Goal: Use online tool/utility: Utilize a website feature to perform a specific function

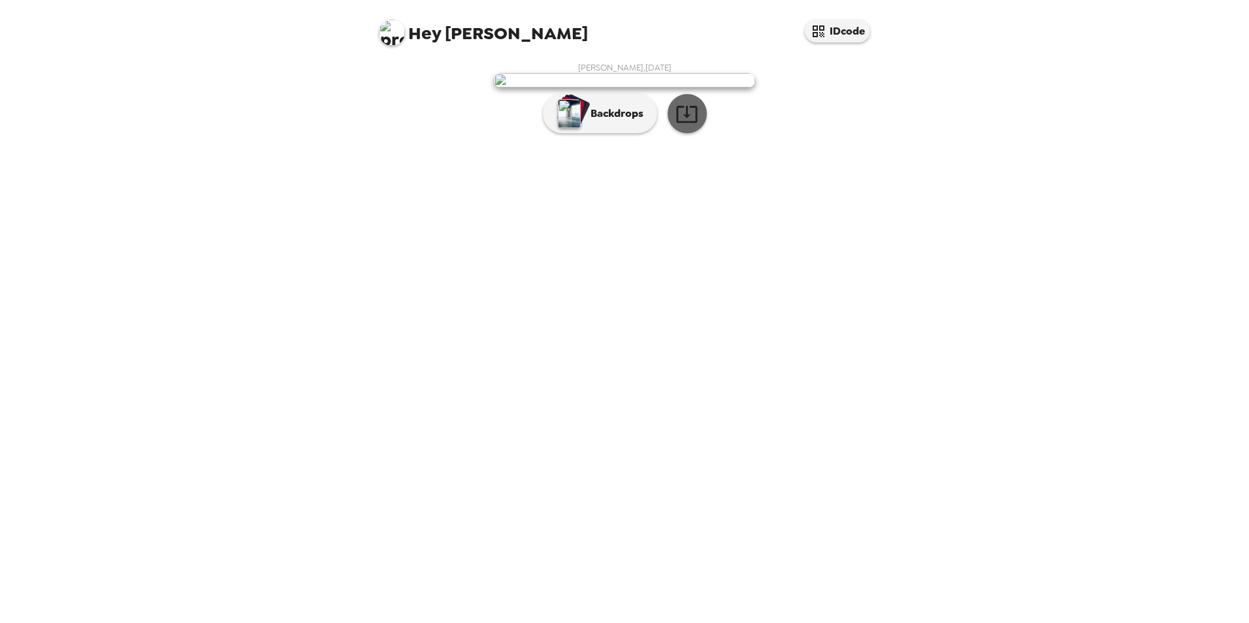
drag, startPoint x: 694, startPoint y: 440, endPoint x: 685, endPoint y: 441, distance: 9.2
click at [695, 133] on button "button" at bounding box center [687, 113] width 39 height 39
click at [625, 122] on p "Backdrops" at bounding box center [613, 114] width 59 height 16
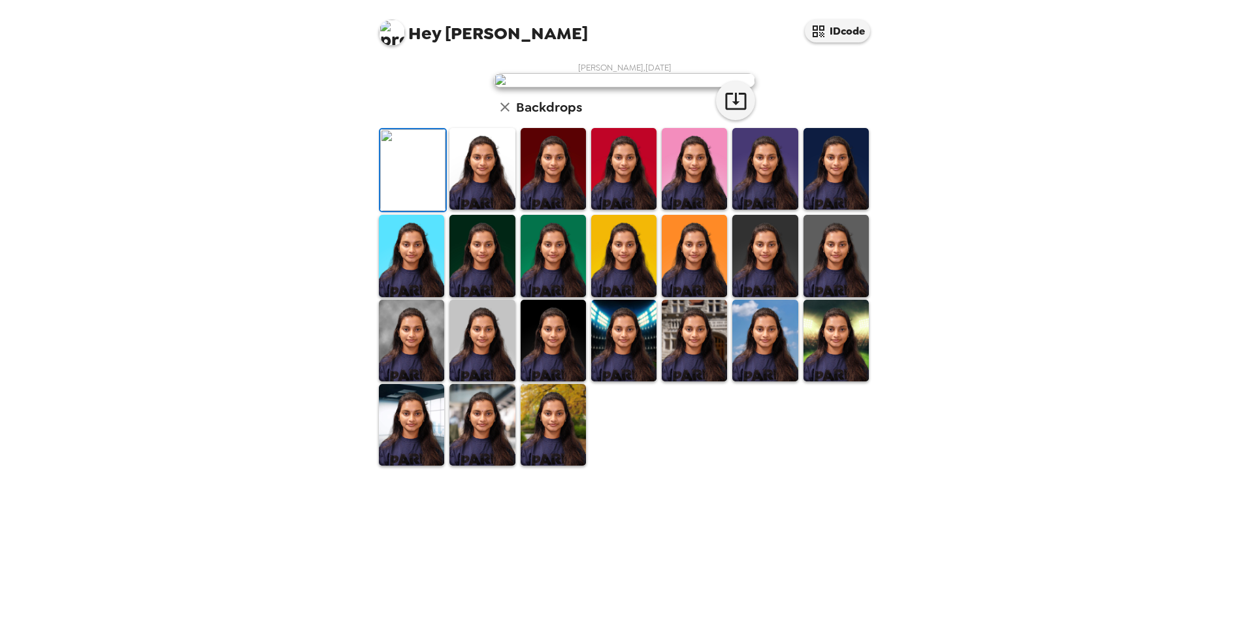
scroll to position [169, 0]
click at [478, 210] on img at bounding box center [482, 169] width 65 height 82
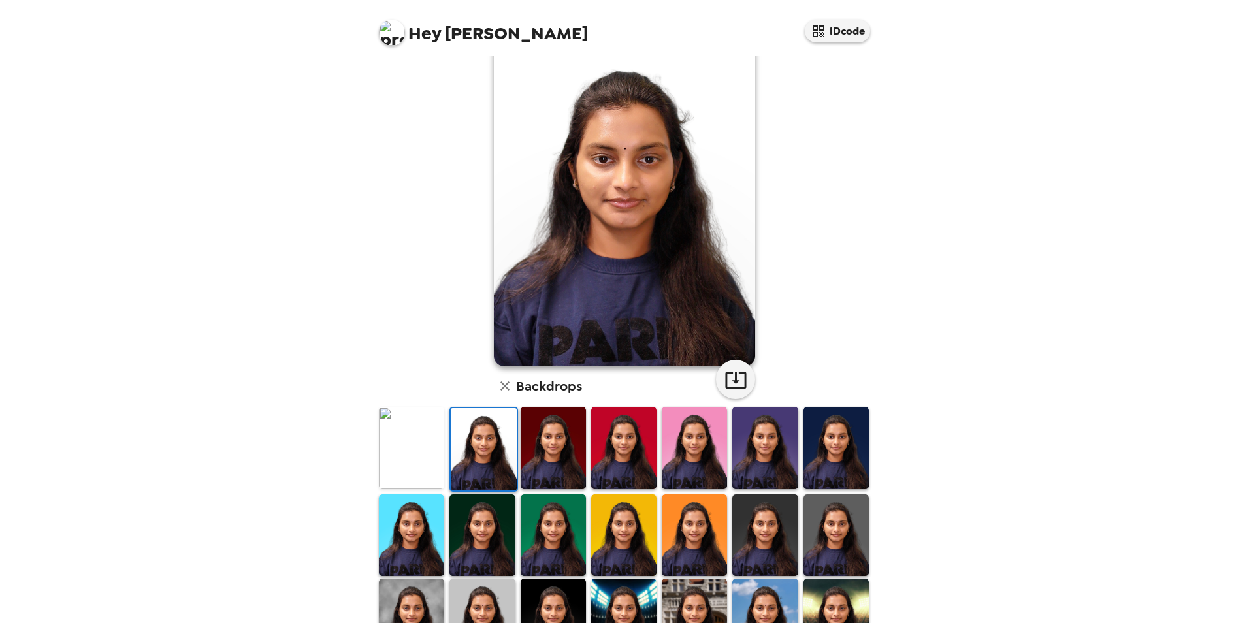
scroll to position [45, 0]
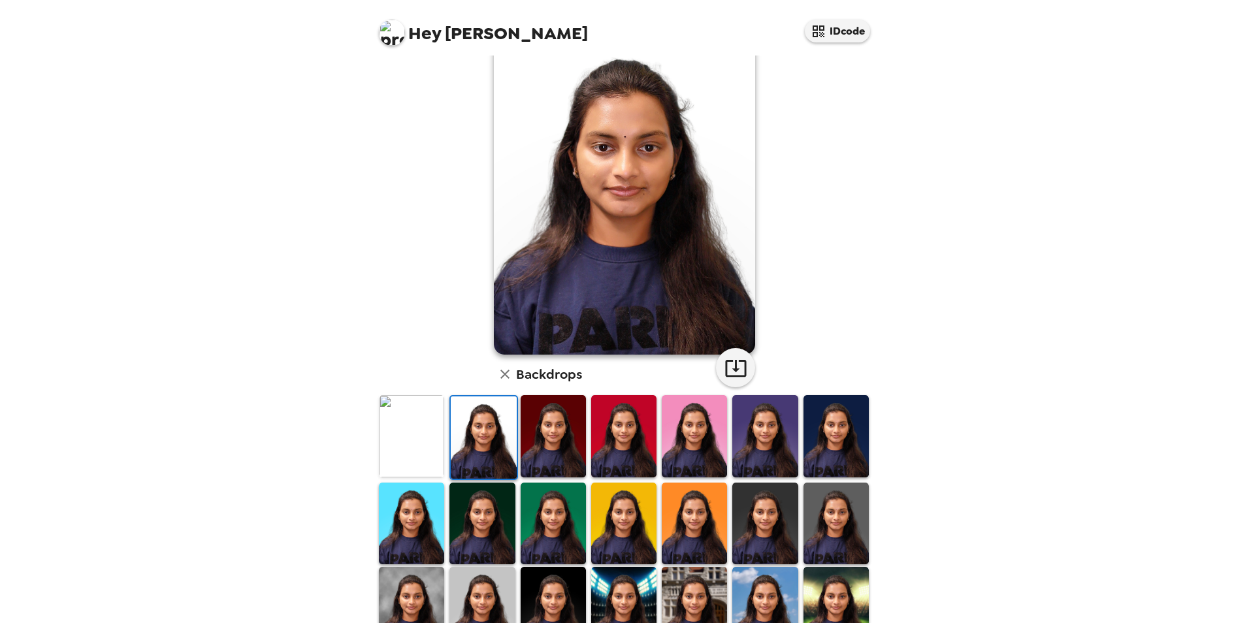
click at [535, 441] on img at bounding box center [553, 436] width 65 height 82
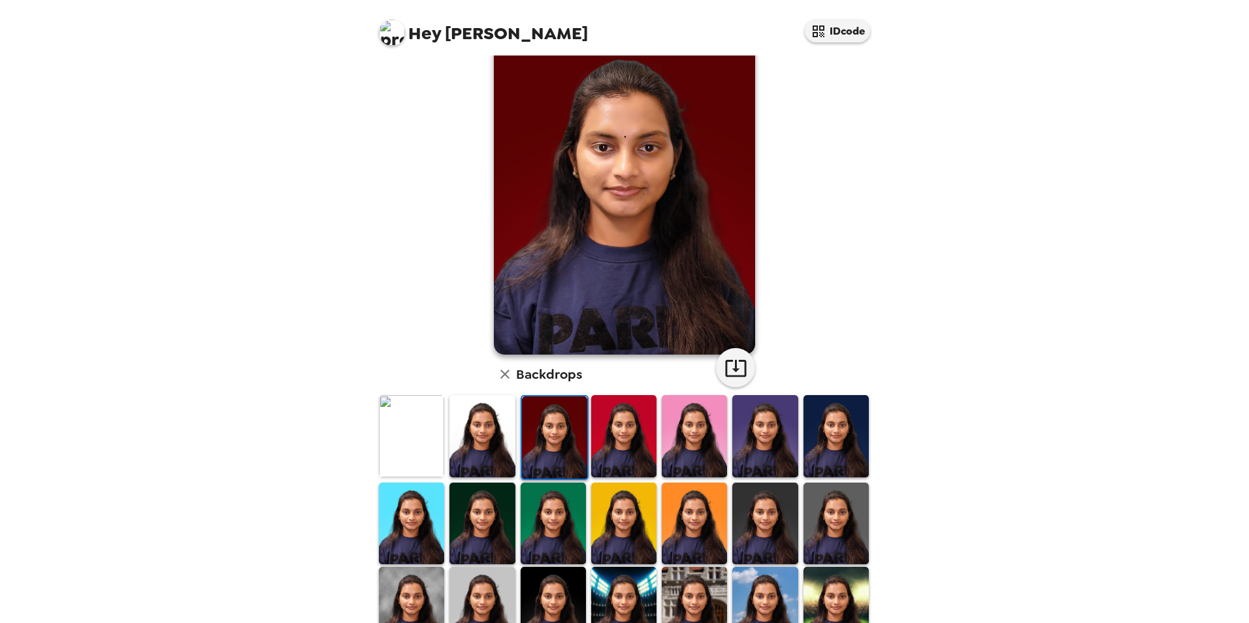
click at [620, 430] on img at bounding box center [623, 436] width 65 height 82
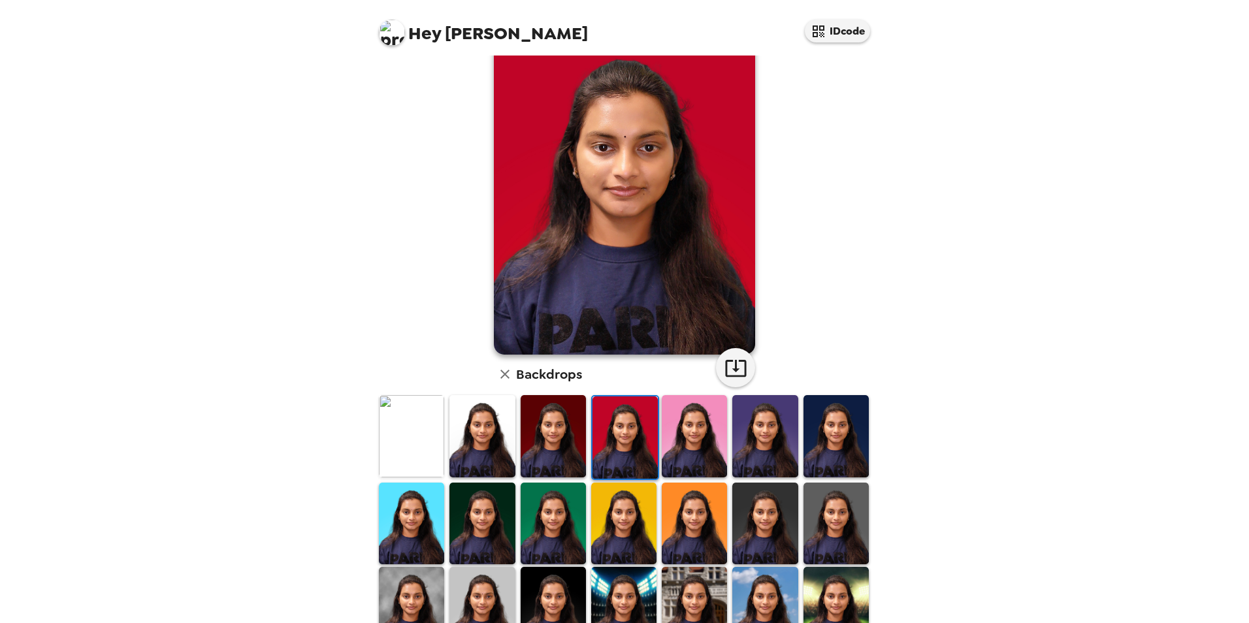
click at [689, 431] on img at bounding box center [694, 436] width 65 height 82
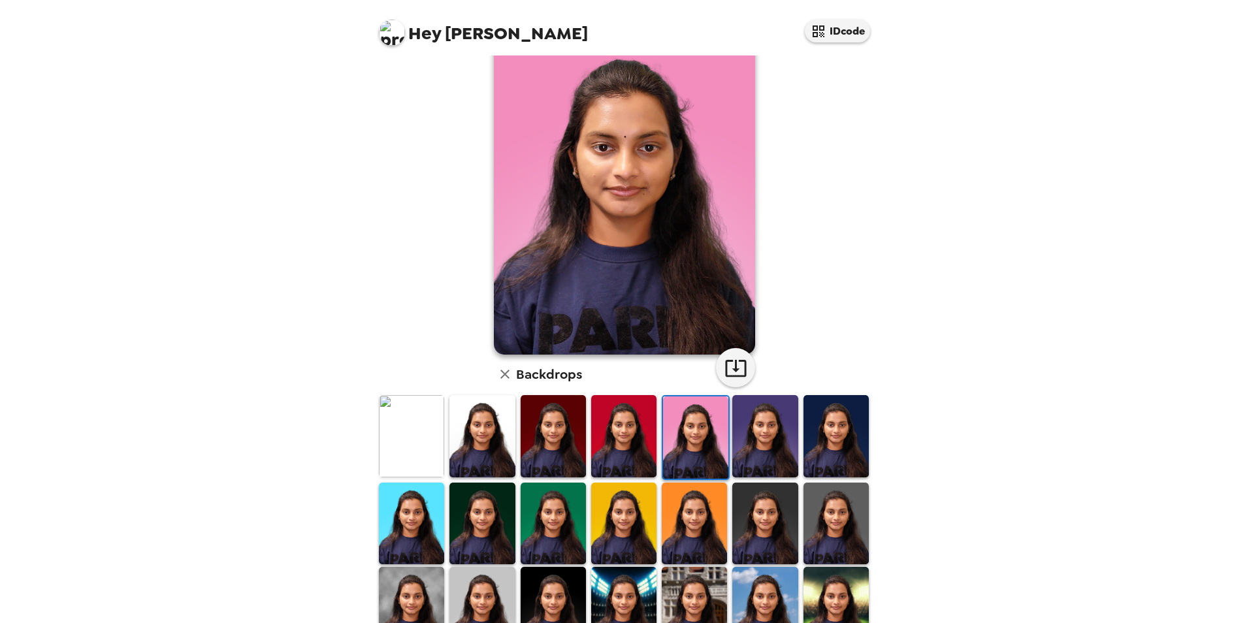
click at [742, 435] on img at bounding box center [765, 436] width 65 height 82
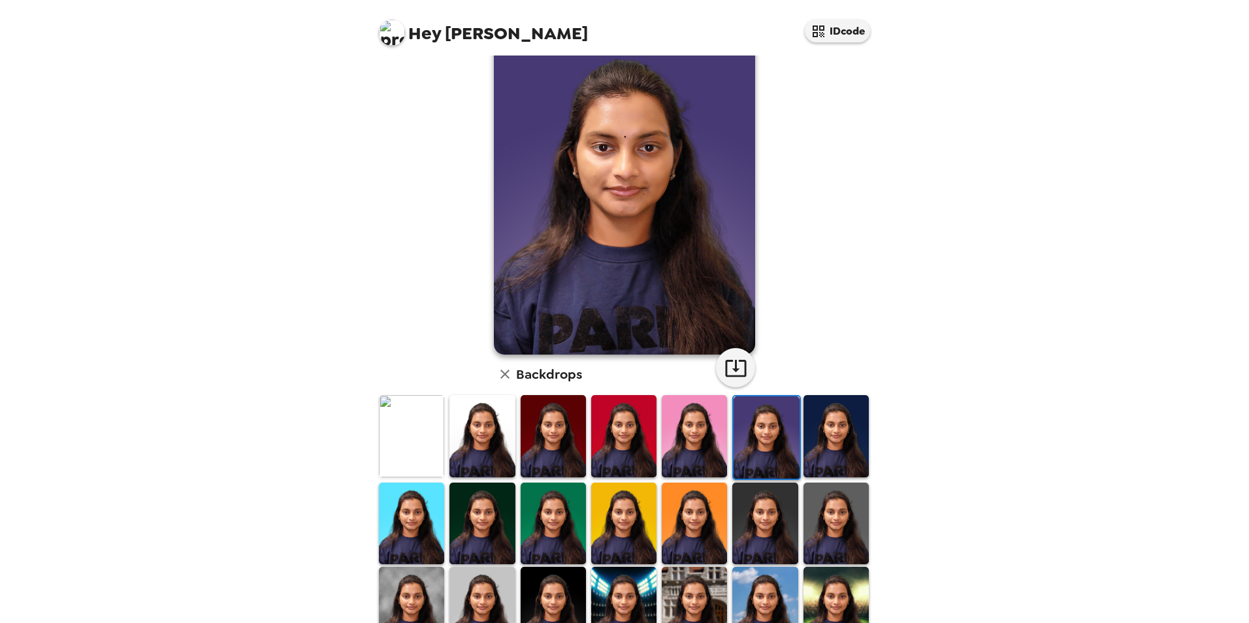
click at [828, 437] on img at bounding box center [836, 436] width 65 height 82
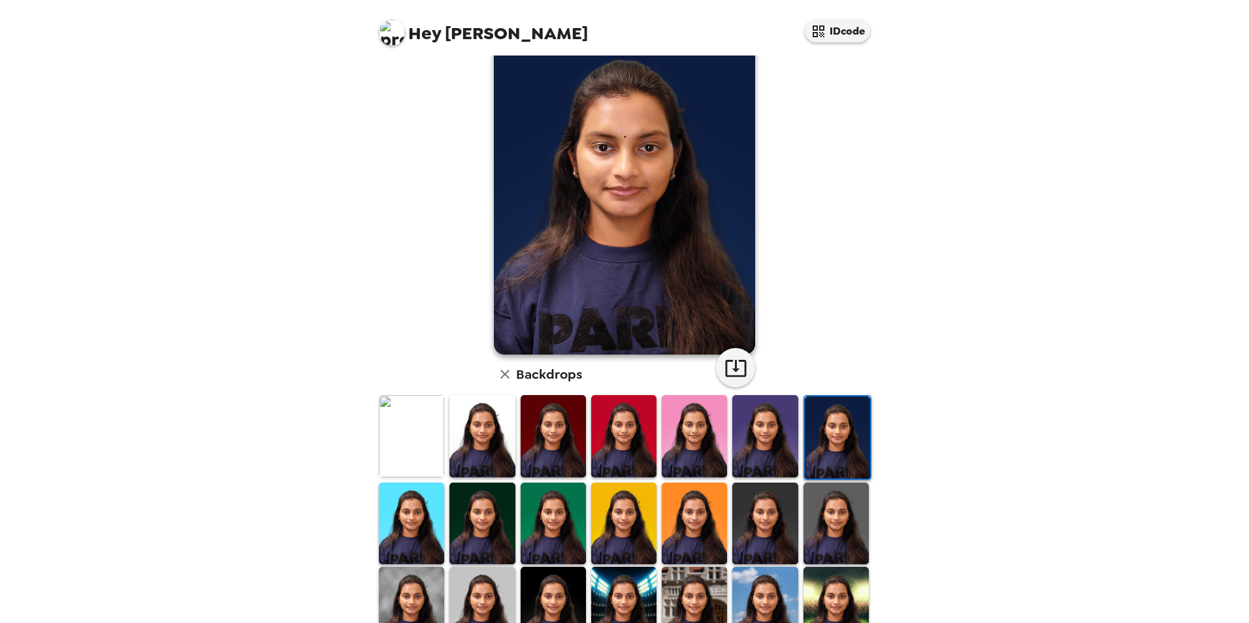
click at [432, 510] on img at bounding box center [411, 524] width 65 height 82
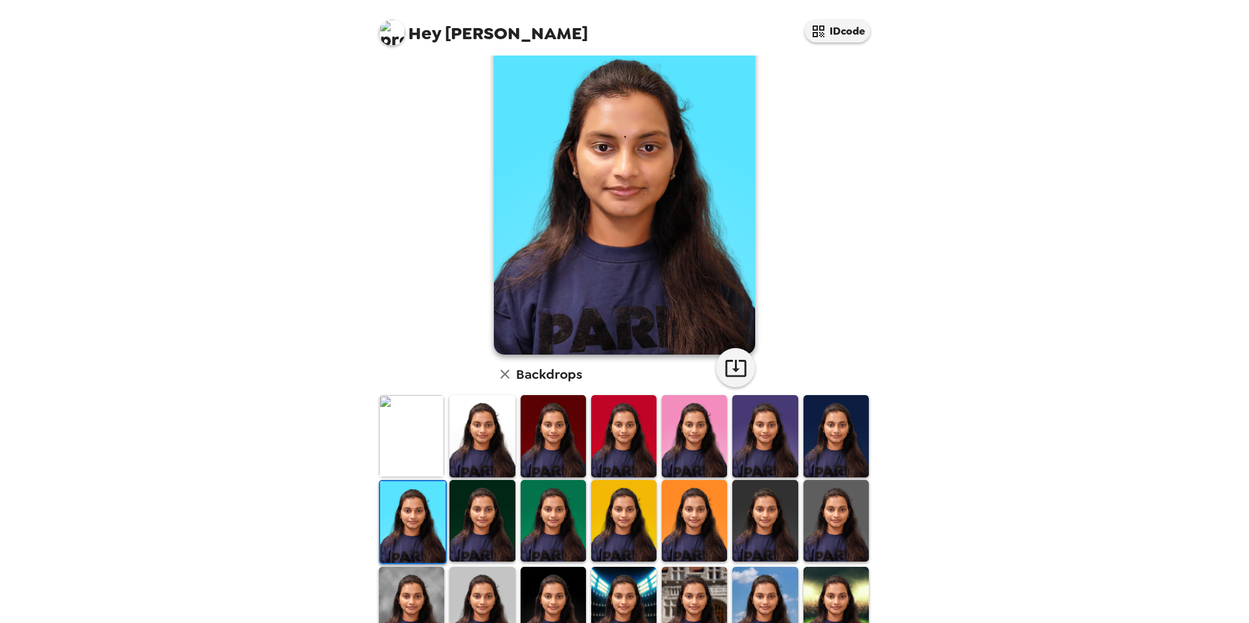
click at [468, 432] on img at bounding box center [482, 436] width 65 height 82
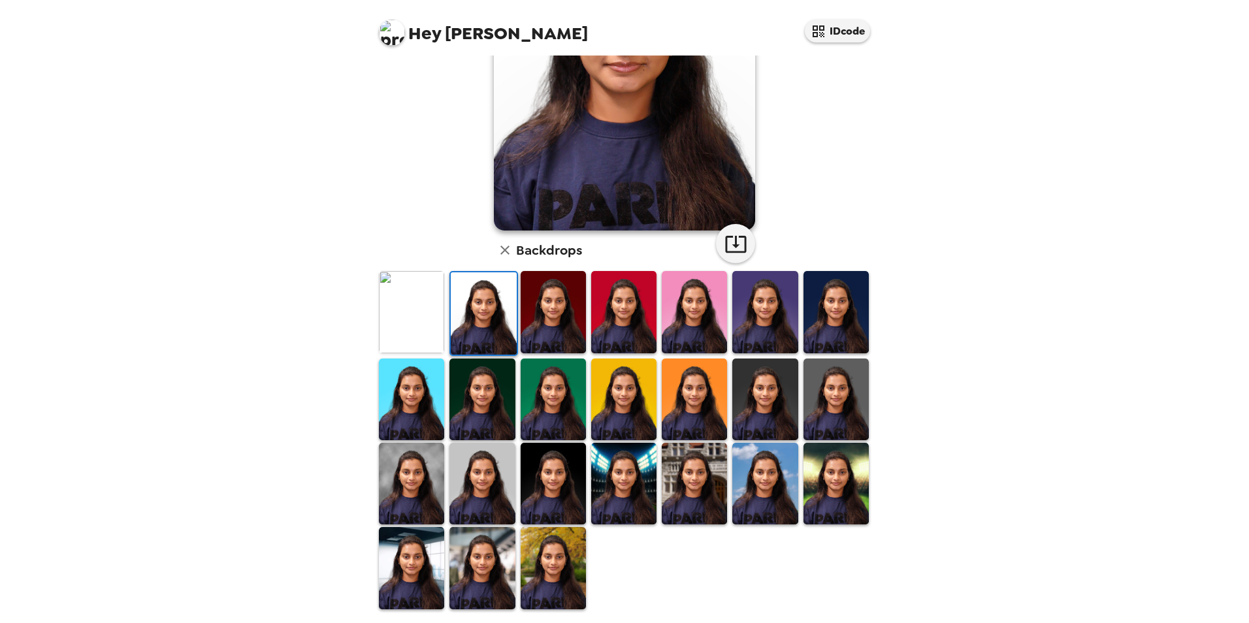
click at [563, 412] on img at bounding box center [553, 400] width 65 height 82
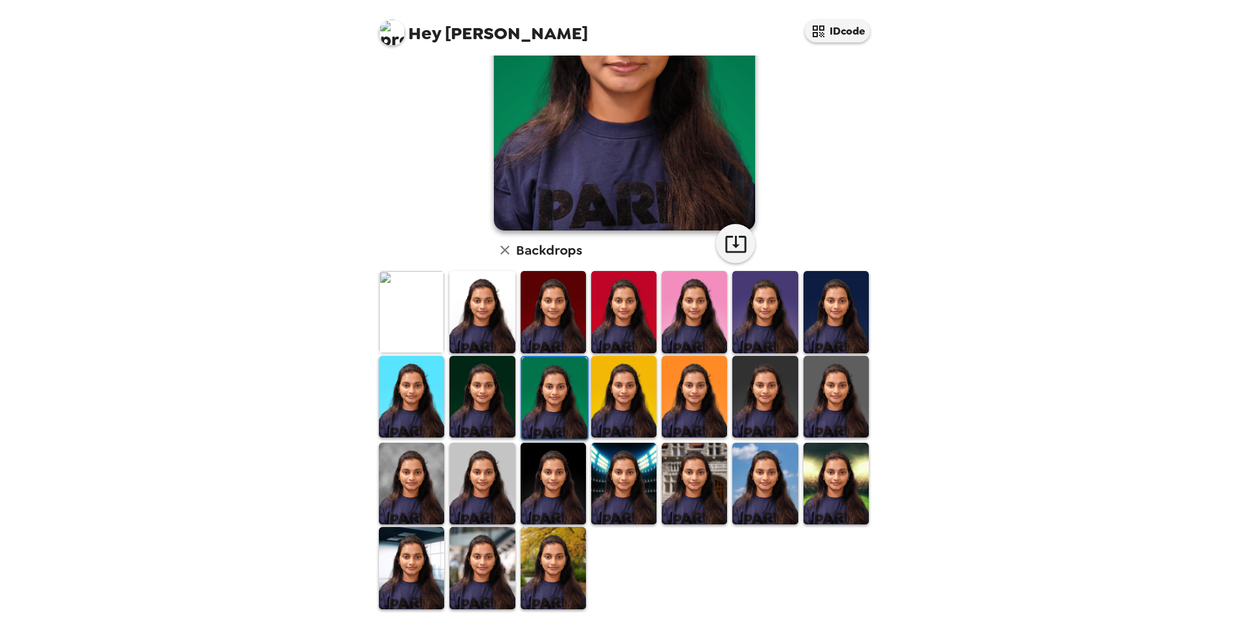
click at [485, 478] on img at bounding box center [482, 484] width 65 height 82
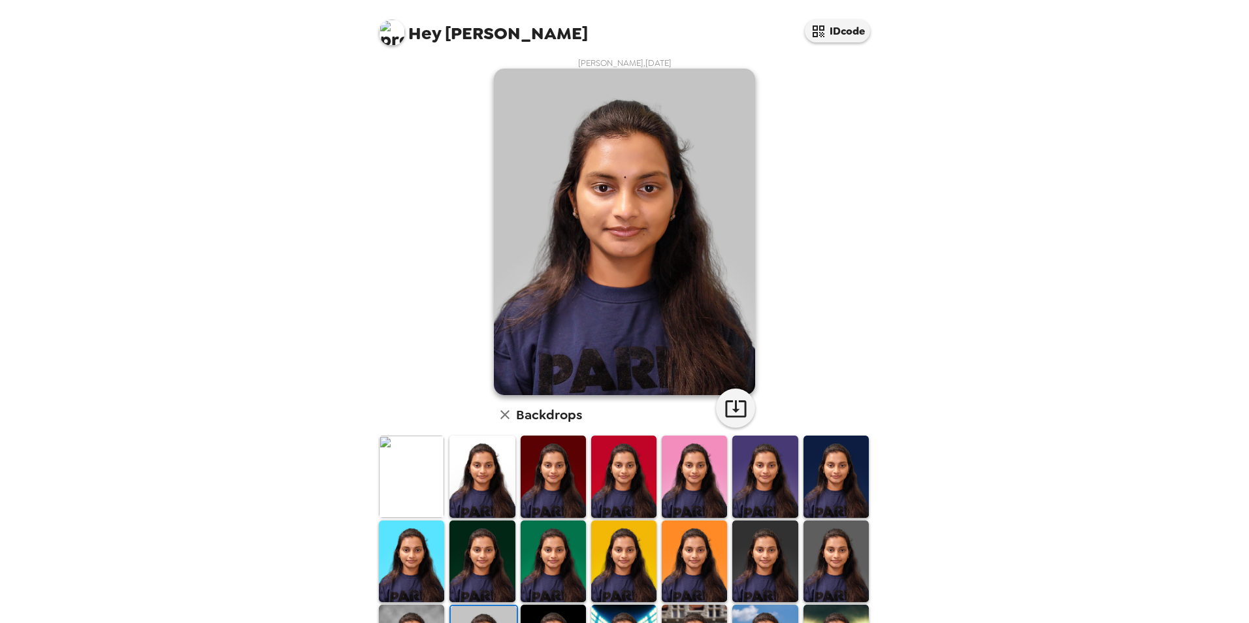
scroll to position [0, 0]
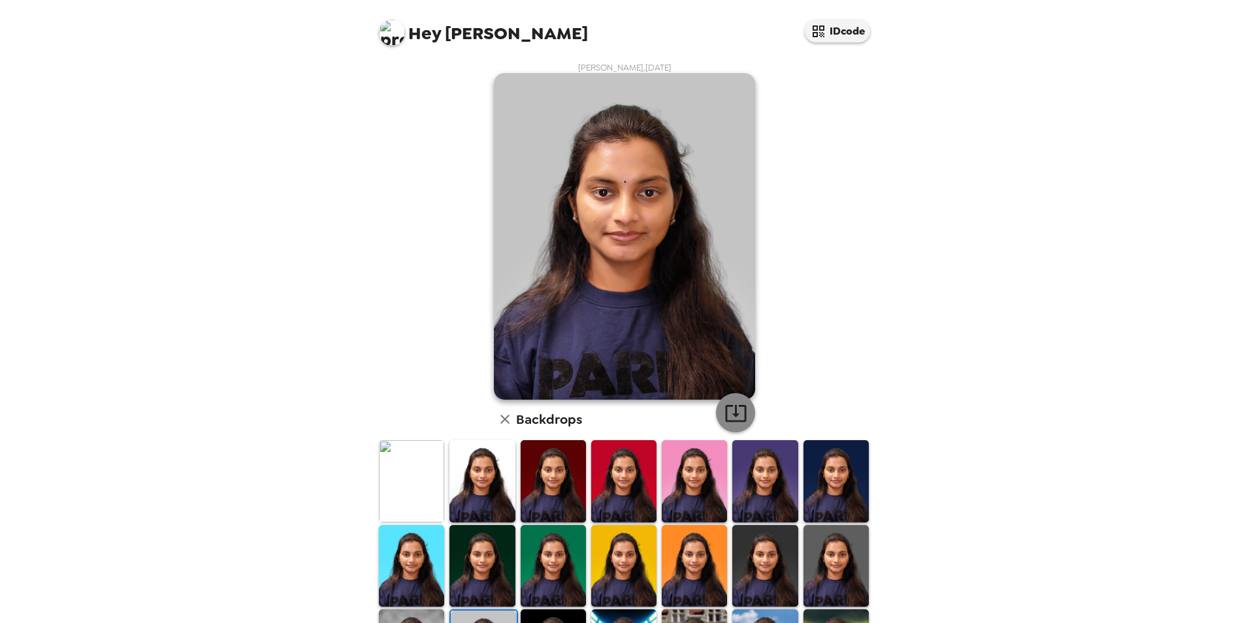
click at [737, 414] on icon "button" at bounding box center [736, 413] width 23 height 23
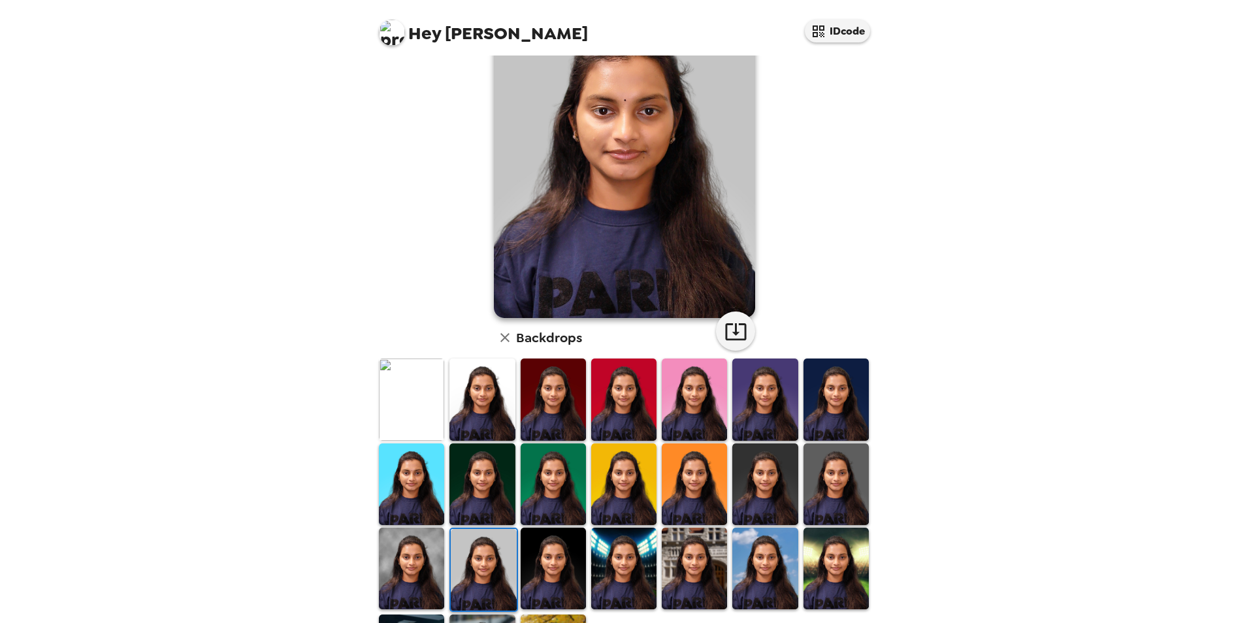
scroll to position [169, 0]
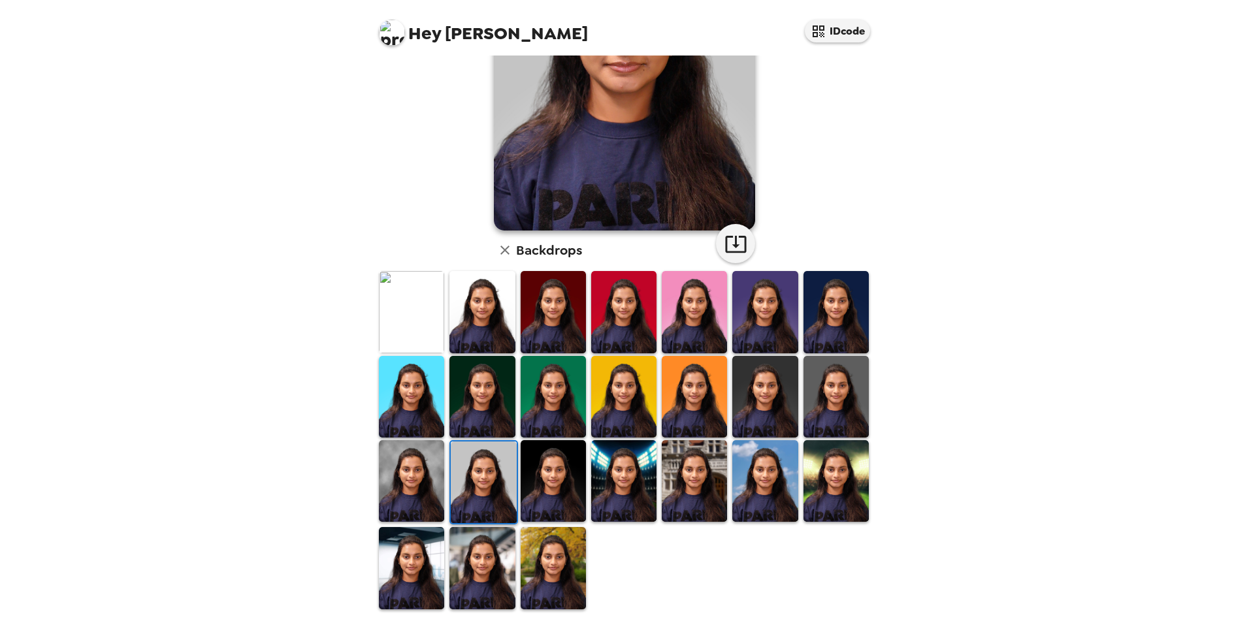
click at [767, 470] on img at bounding box center [765, 481] width 65 height 82
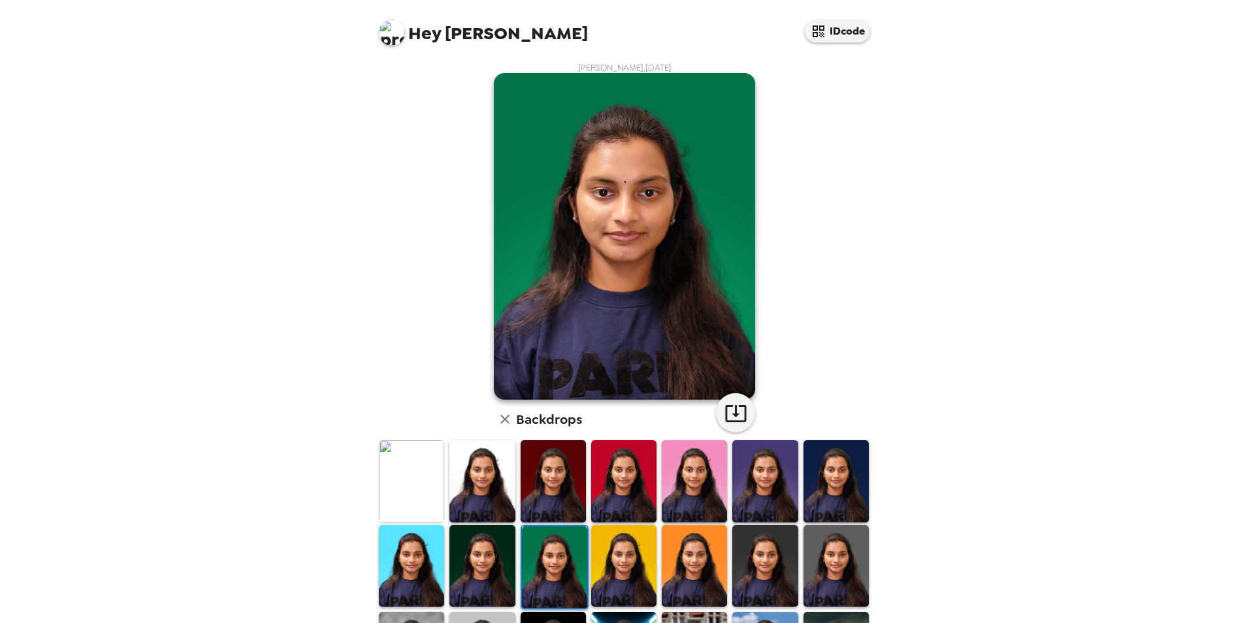
click at [635, 567] on img at bounding box center [623, 566] width 65 height 82
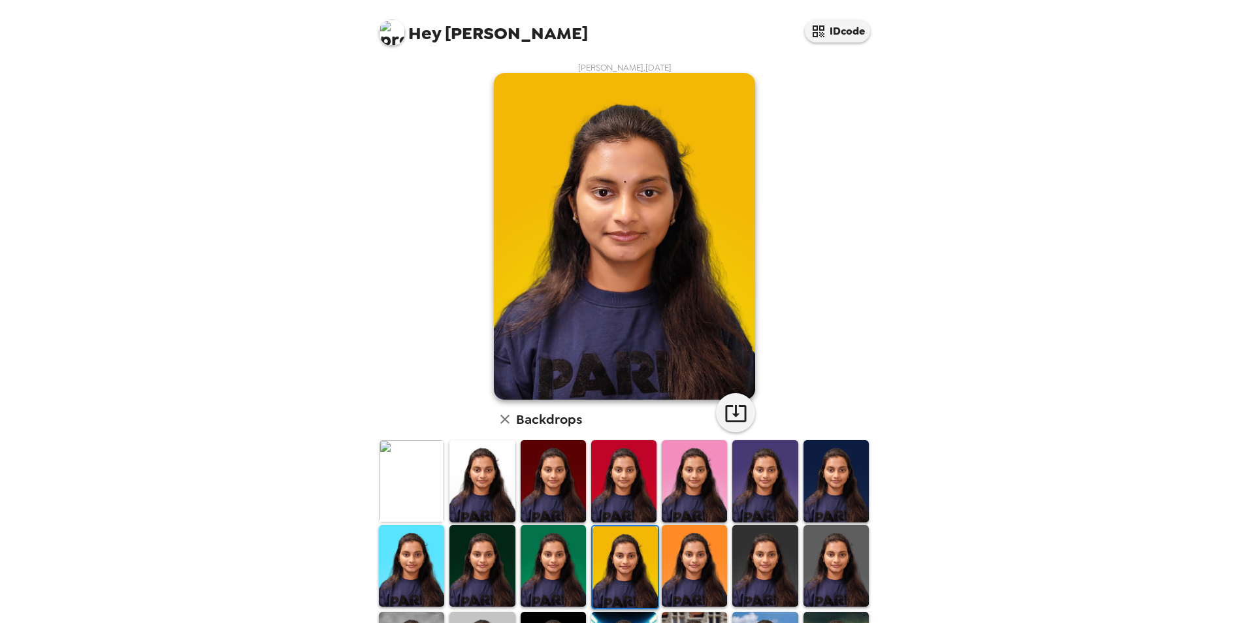
click at [695, 565] on img at bounding box center [694, 566] width 65 height 82
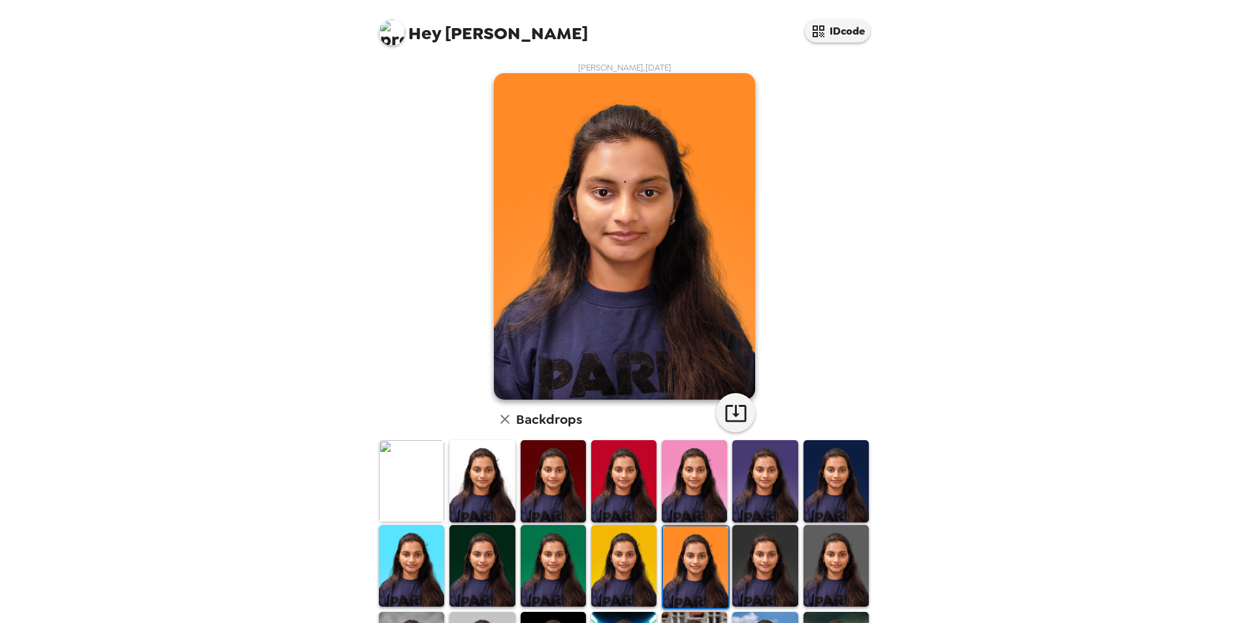
click at [765, 562] on img at bounding box center [765, 566] width 65 height 82
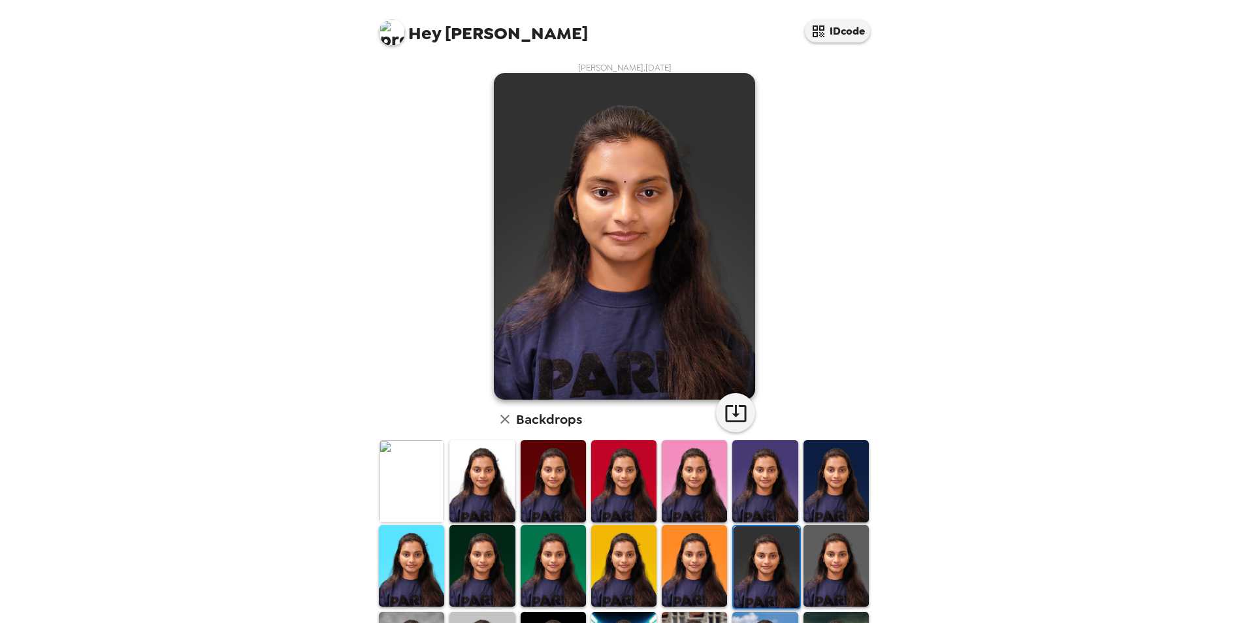
click at [824, 562] on img at bounding box center [836, 566] width 65 height 82
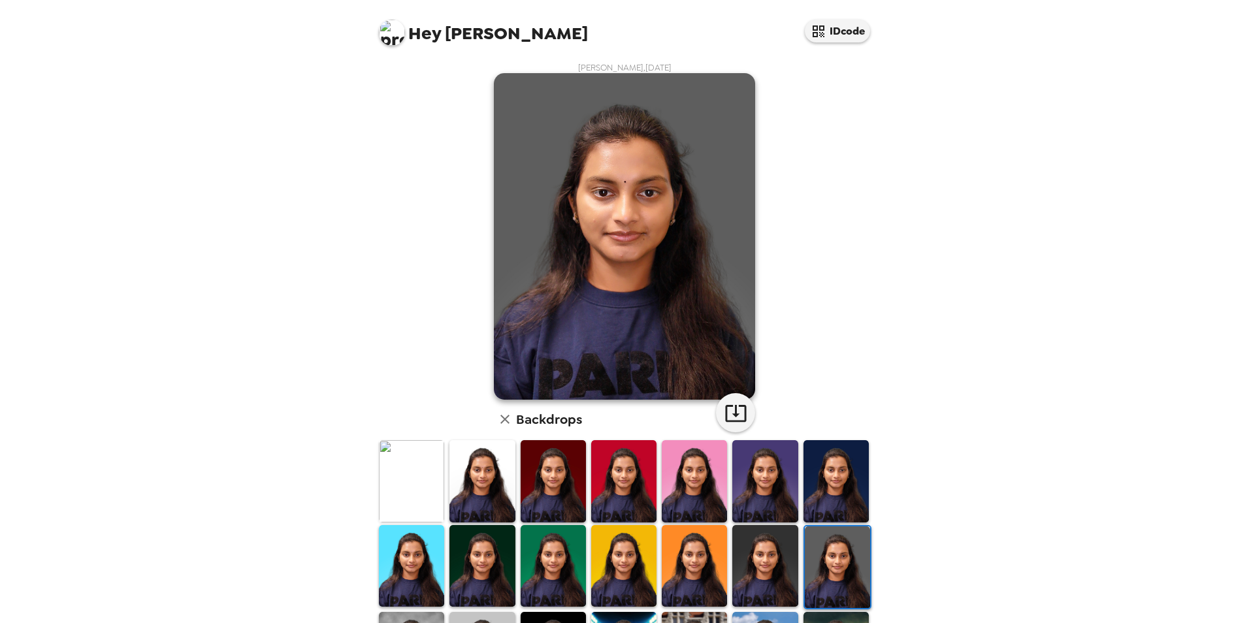
click at [490, 462] on img at bounding box center [482, 481] width 65 height 82
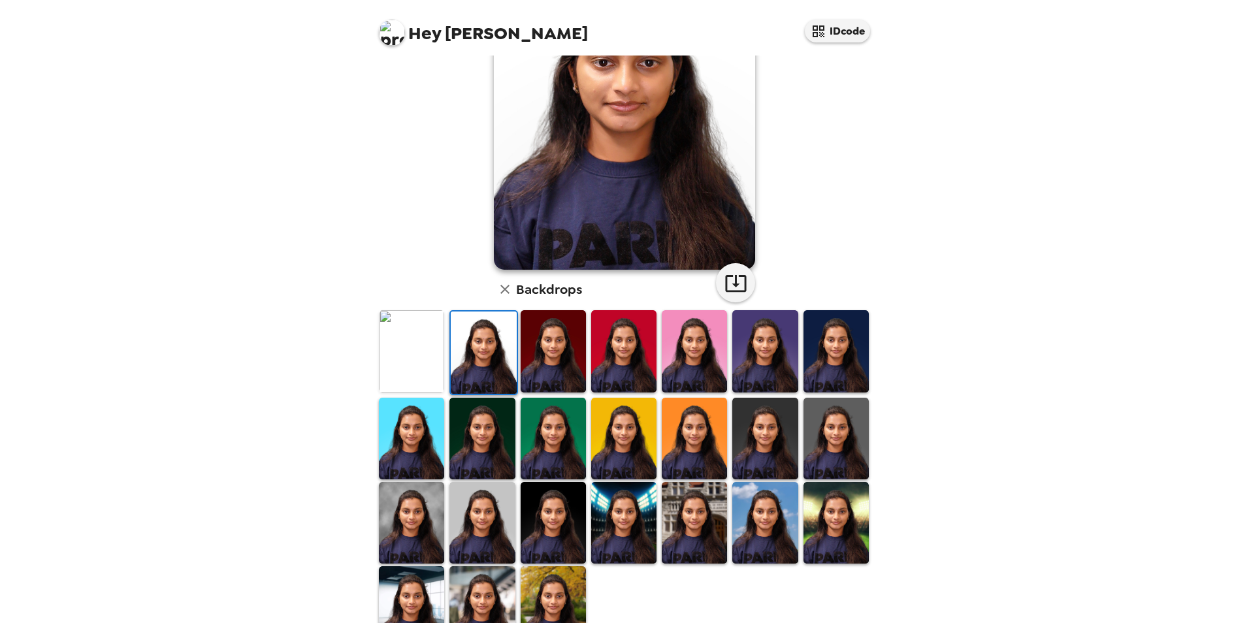
scroll to position [131, 0]
click at [826, 450] on img at bounding box center [836, 438] width 65 height 82
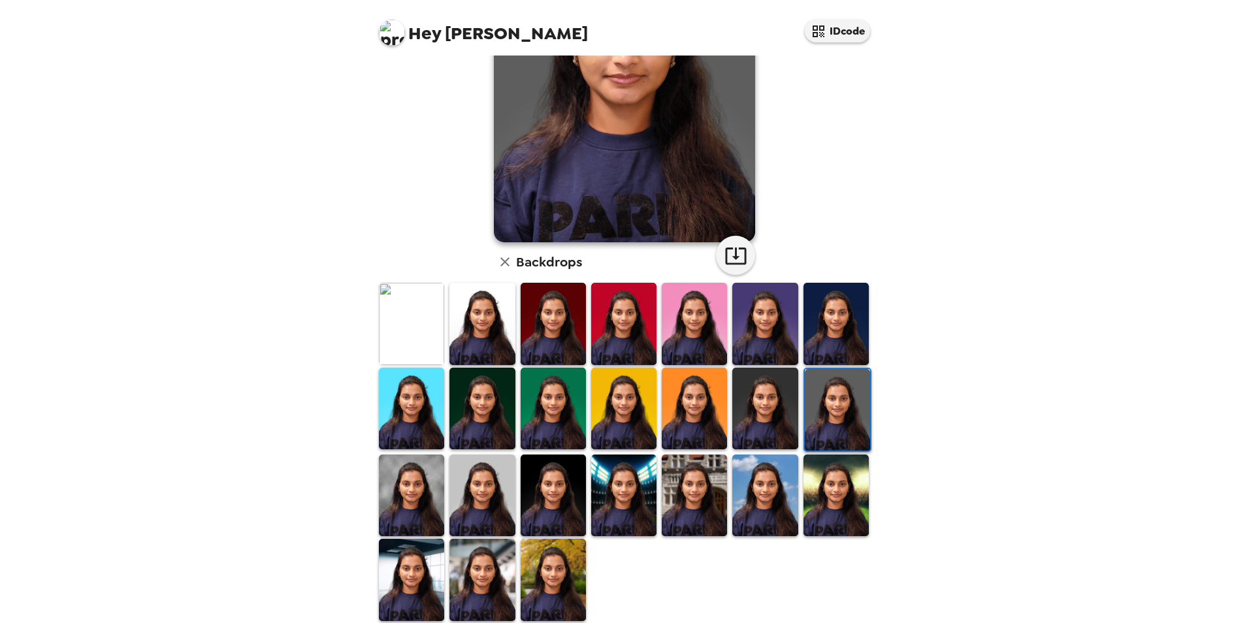
scroll to position [169, 0]
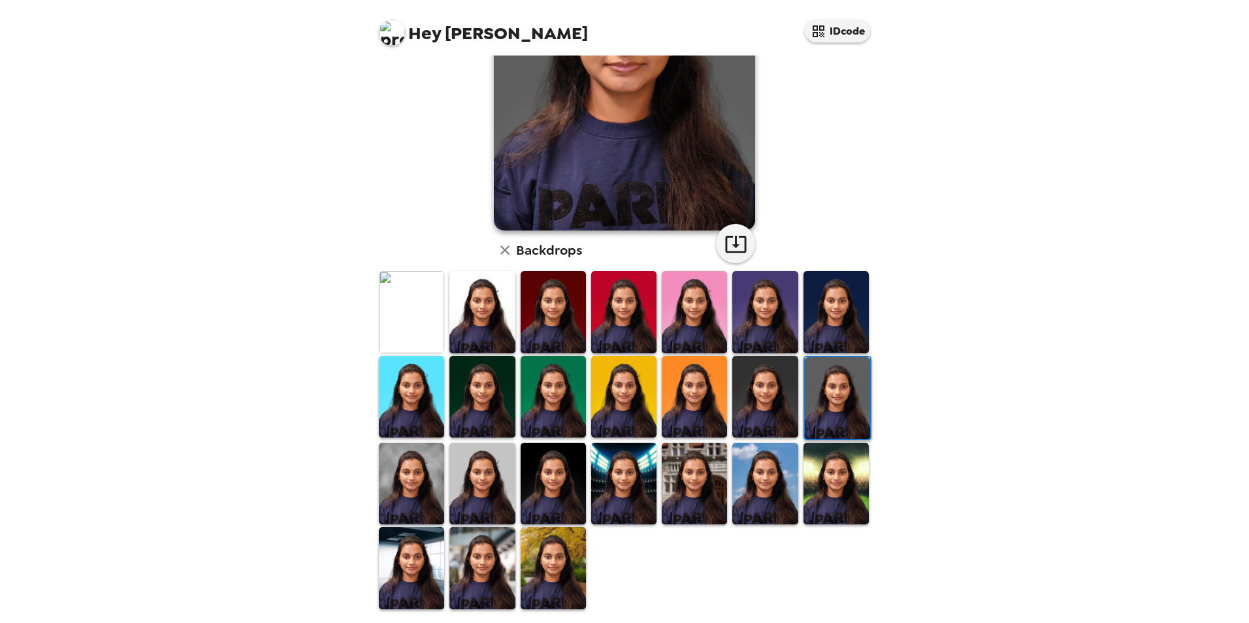
click at [480, 562] on img at bounding box center [482, 568] width 65 height 82
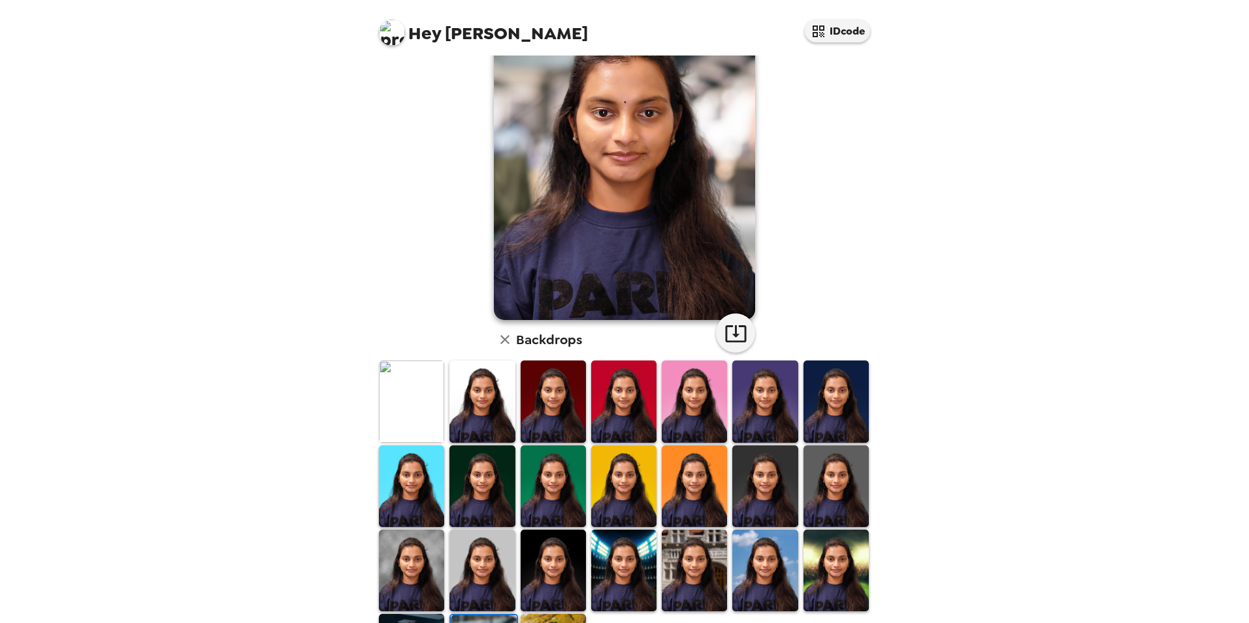
scroll to position [0, 0]
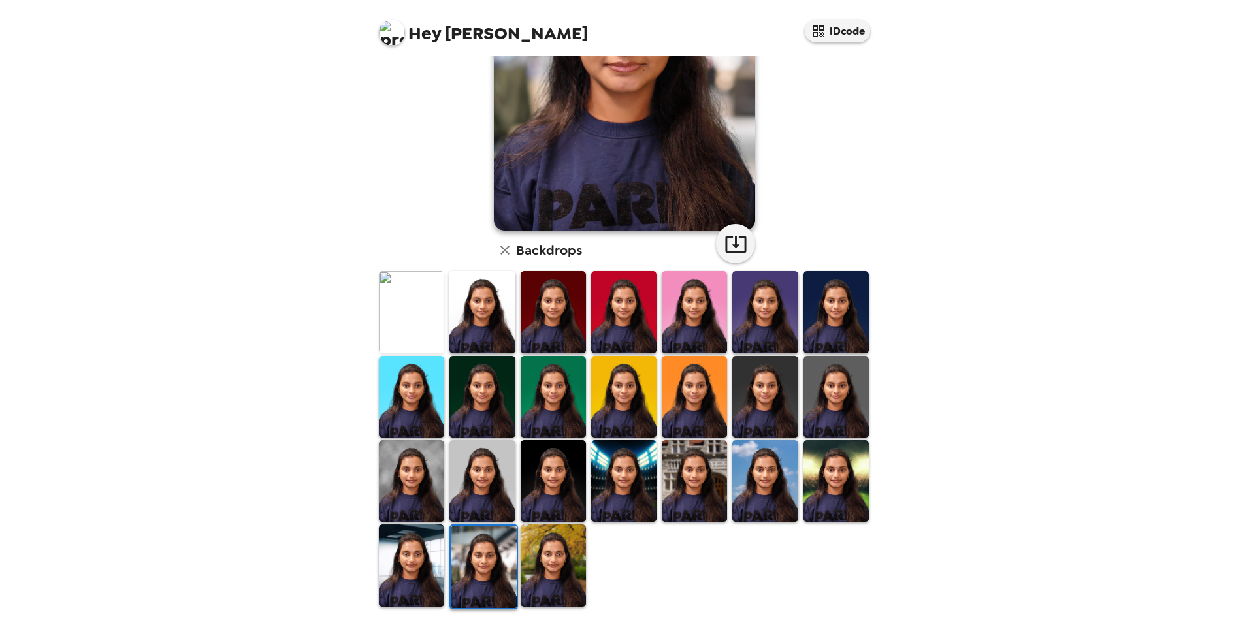
click at [437, 561] on img at bounding box center [411, 566] width 65 height 82
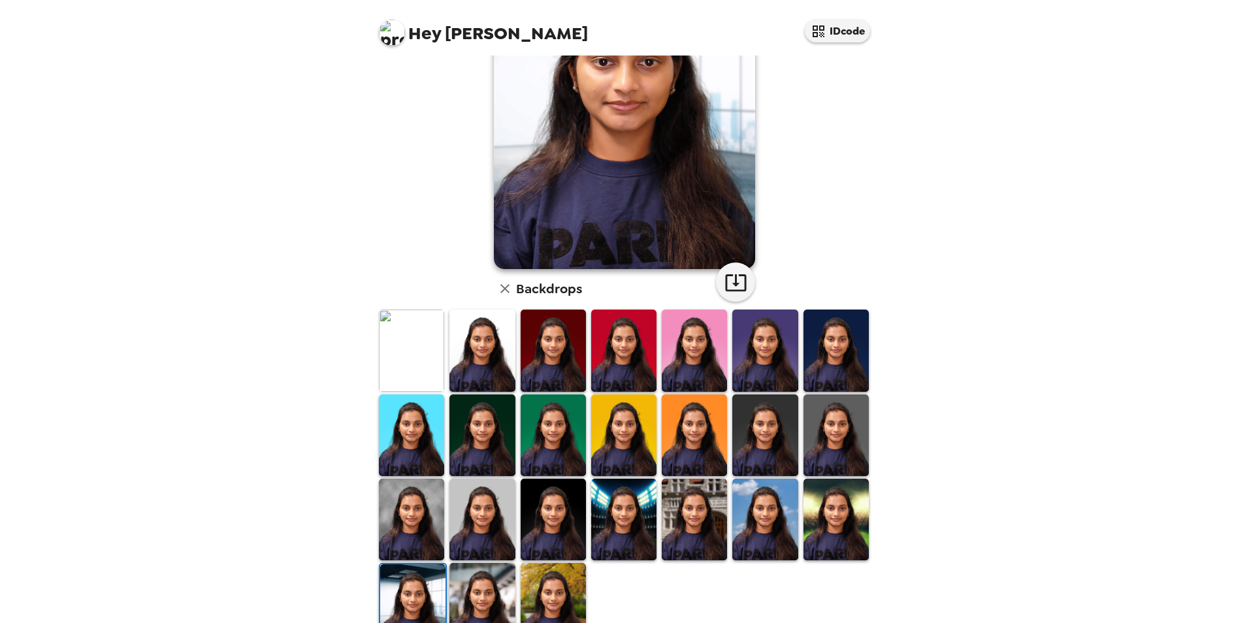
click at [552, 574] on img at bounding box center [553, 604] width 65 height 82
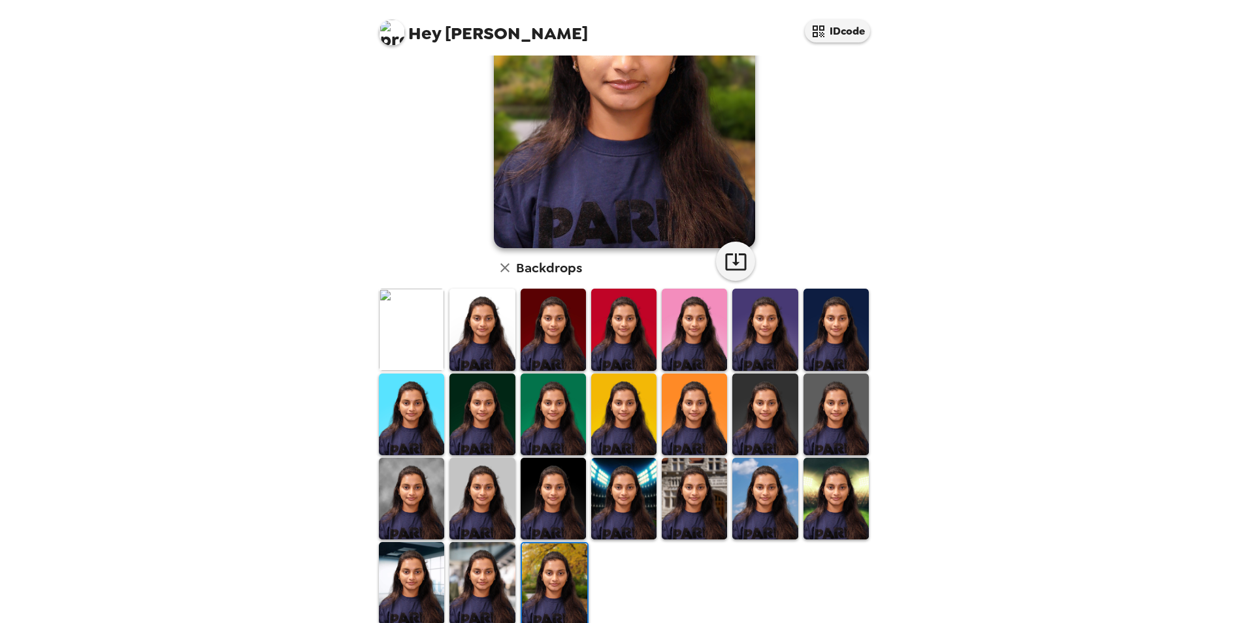
scroll to position [169, 0]
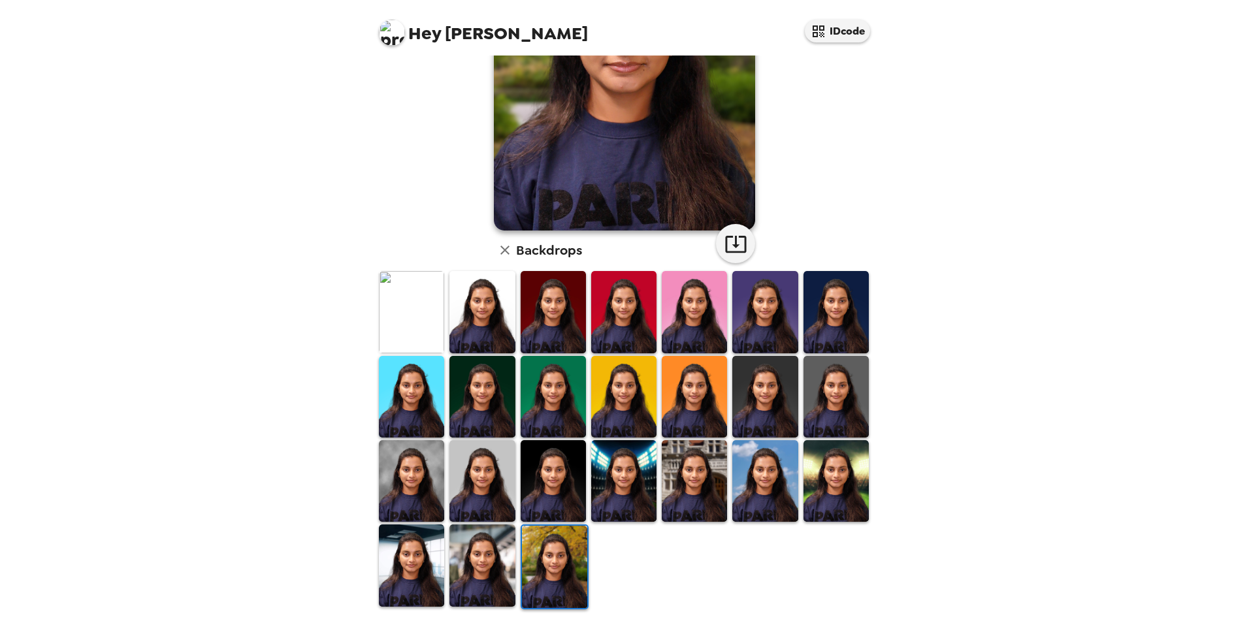
click at [836, 486] on img at bounding box center [836, 481] width 65 height 82
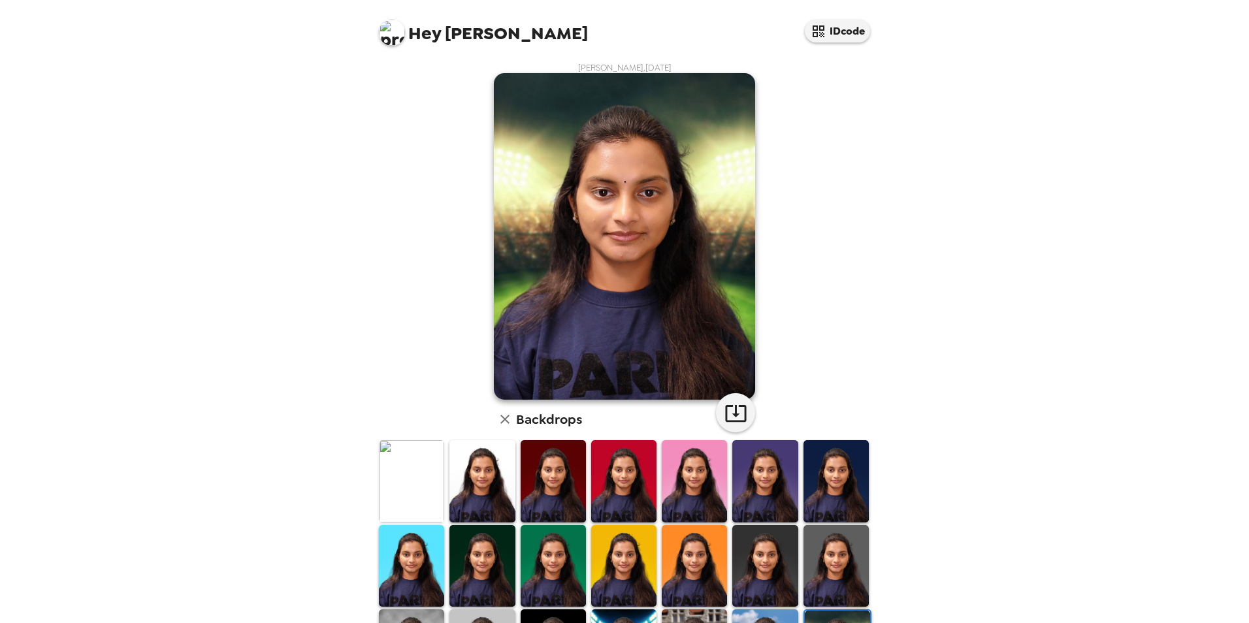
scroll to position [65, 0]
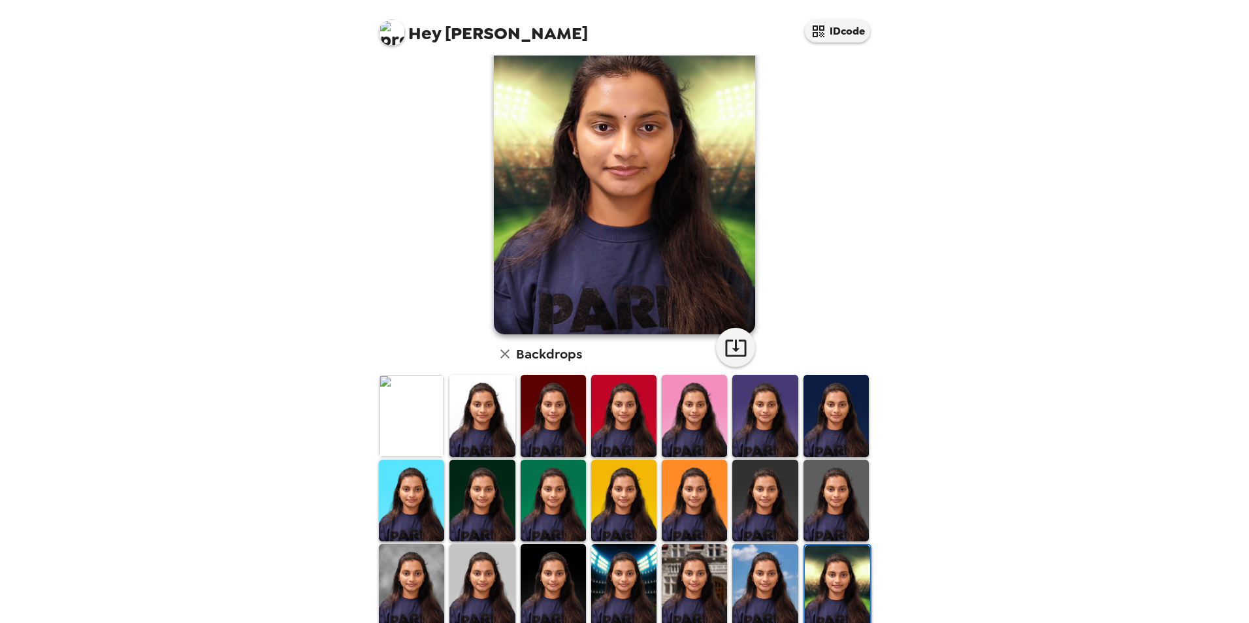
click at [762, 561] on img at bounding box center [765, 585] width 65 height 82
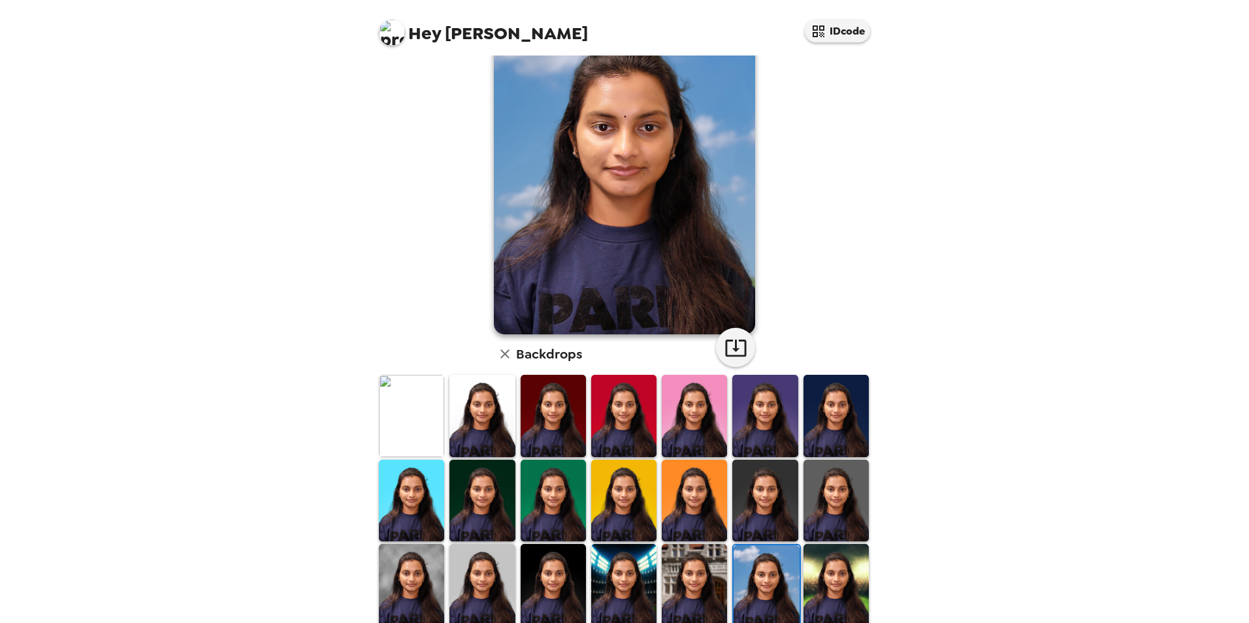
click at [695, 571] on img at bounding box center [694, 585] width 65 height 82
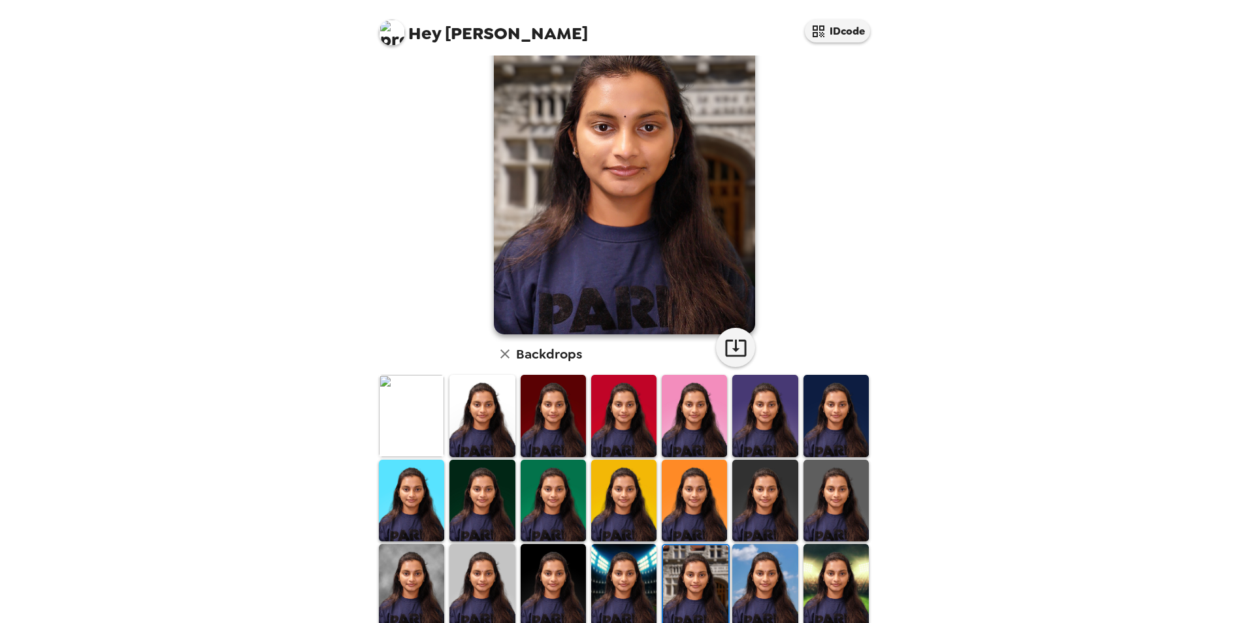
click at [624, 576] on img at bounding box center [623, 585] width 65 height 82
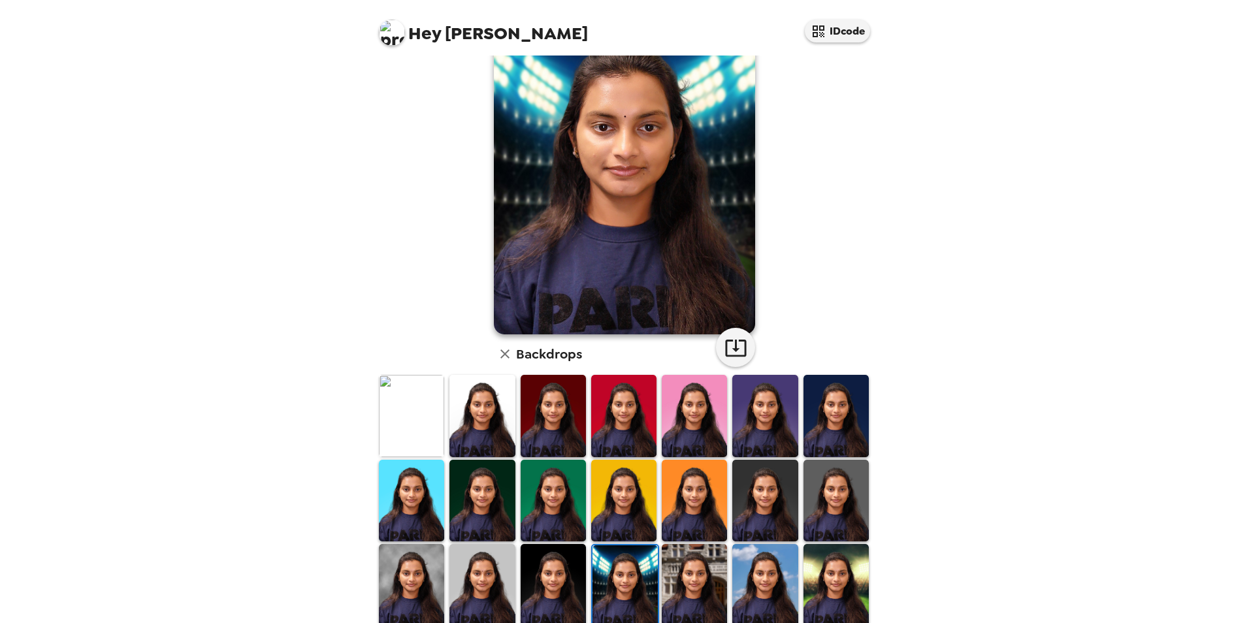
click at [546, 577] on img at bounding box center [553, 585] width 65 height 82
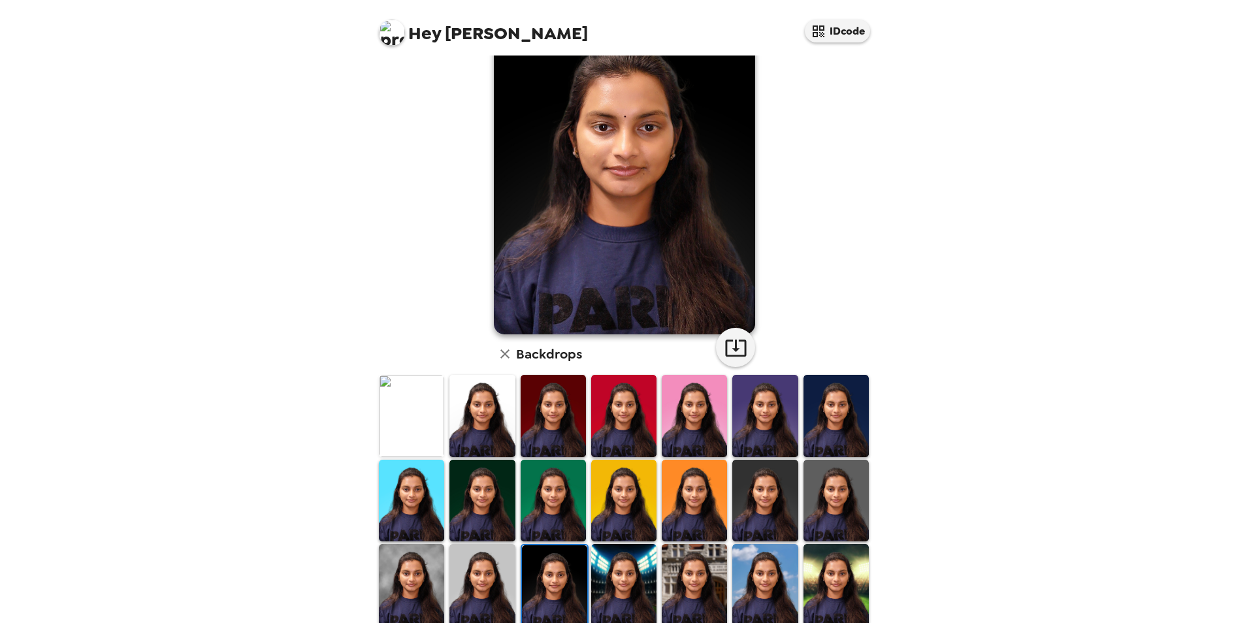
click at [478, 576] on img at bounding box center [482, 585] width 65 height 82
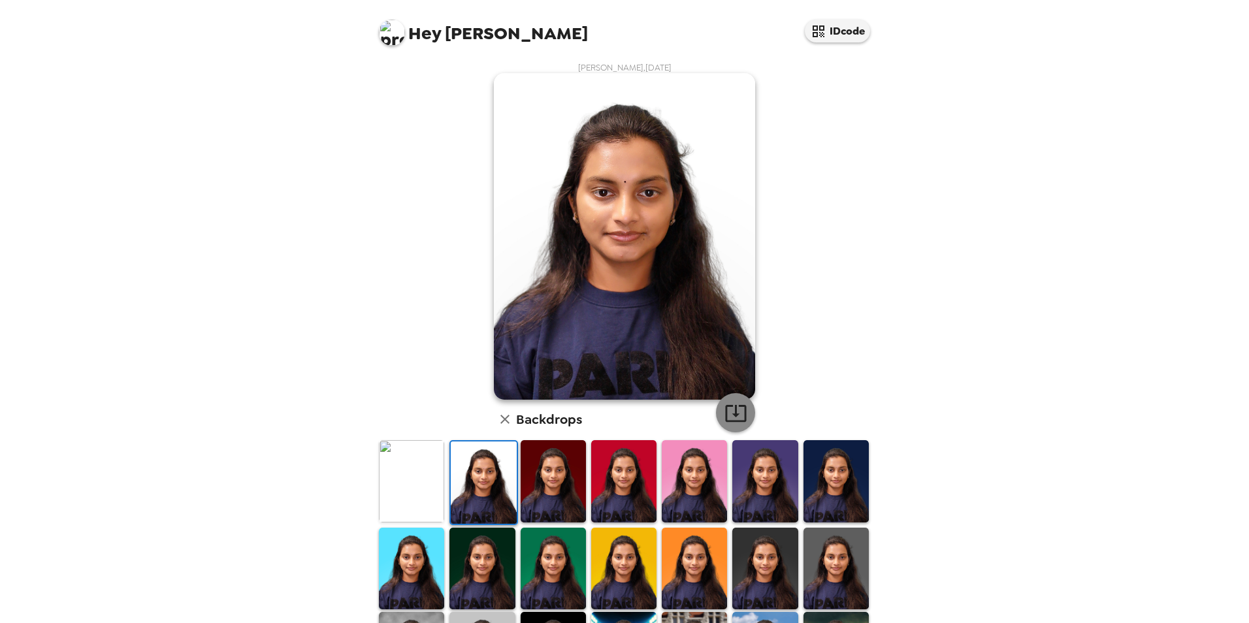
click at [728, 423] on icon "button" at bounding box center [736, 413] width 23 height 23
click at [636, 208] on img at bounding box center [624, 236] width 261 height 327
click at [616, 212] on img at bounding box center [624, 236] width 261 height 327
